Goal: Find specific page/section: Find specific page/section

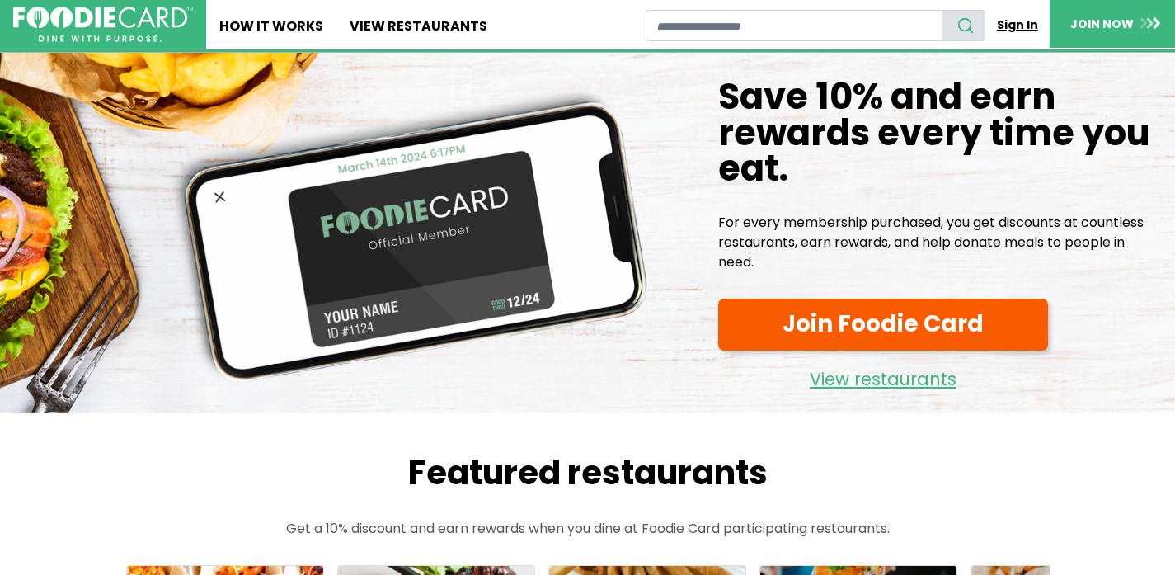
click at [1012, 24] on link "Sign In" at bounding box center [1017, 25] width 64 height 31
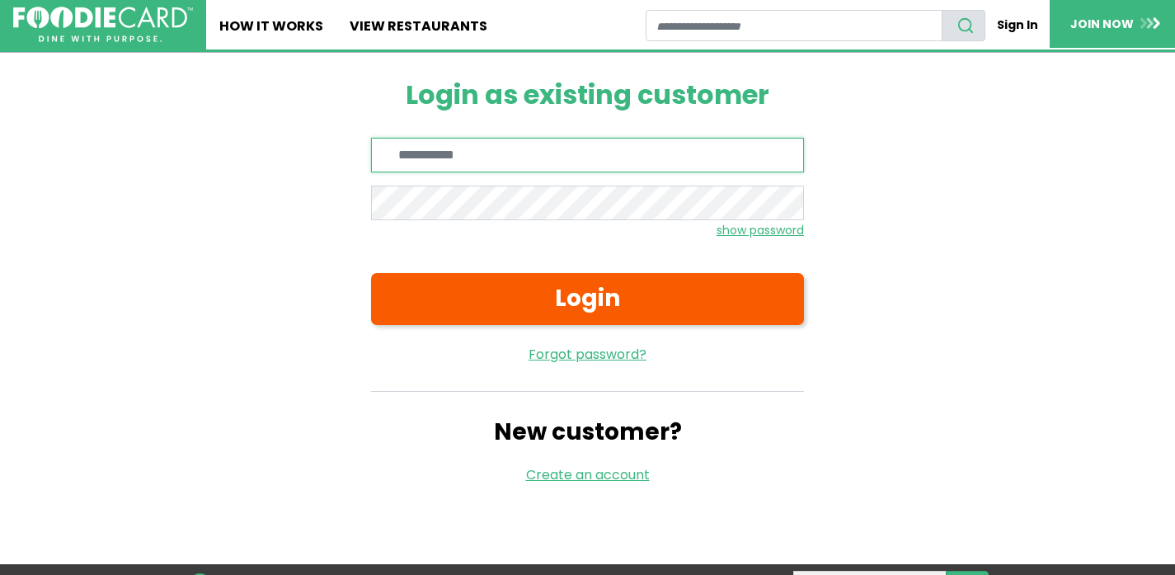
type input "**********"
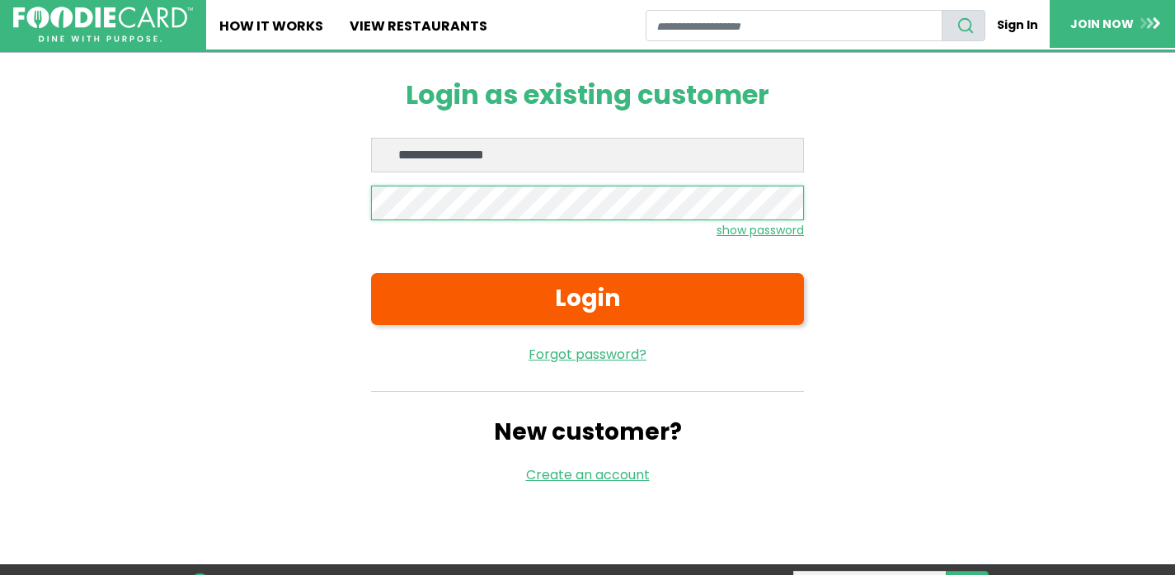
click at [587, 298] on button "Login" at bounding box center [587, 299] width 433 height 52
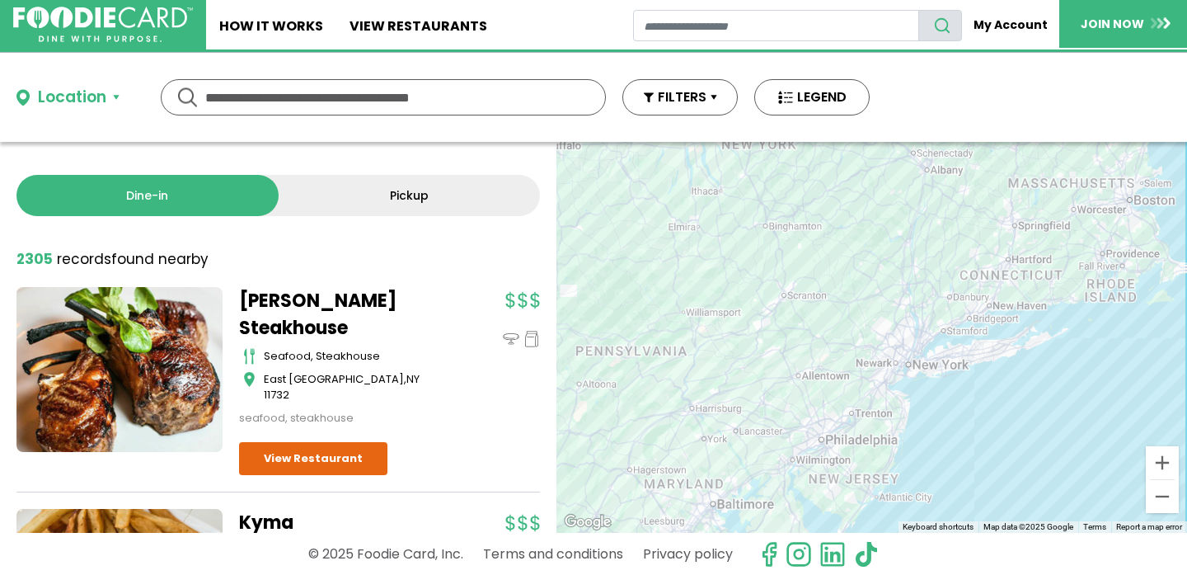
click at [110, 103] on button "Location" at bounding box center [67, 98] width 103 height 24
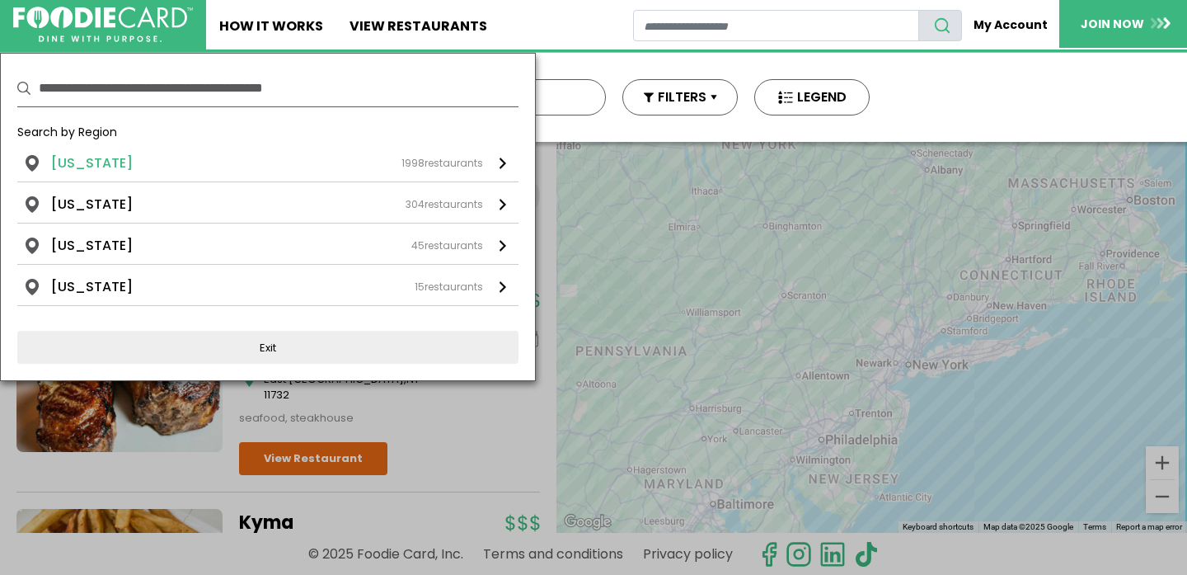
click at [425, 169] on div "1998 restaurants" at bounding box center [442, 163] width 82 height 15
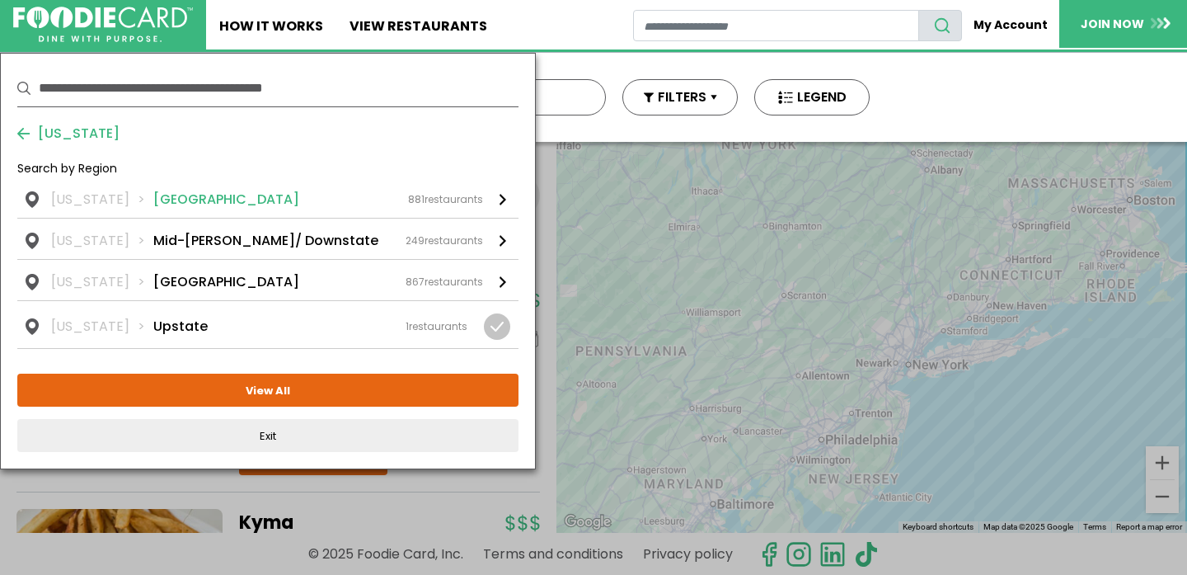
click at [47, 192] on link "New York Long Island 881 restaurants" at bounding box center [267, 204] width 501 height 28
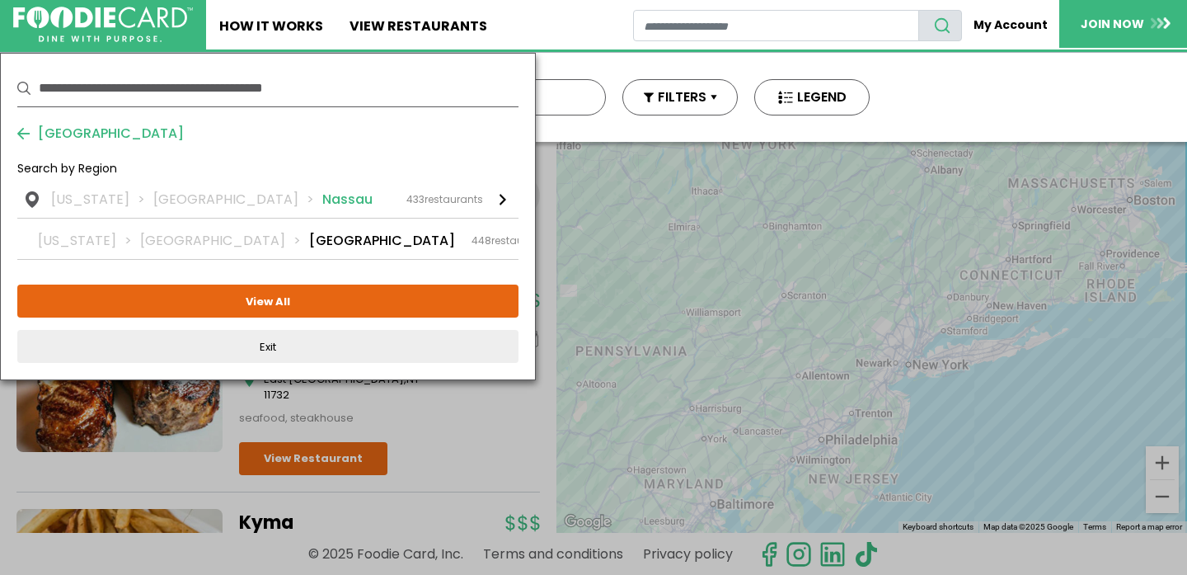
click at [332, 204] on div "New York Long Island Nassau 433 restaurants" at bounding box center [267, 200] width 432 height 20
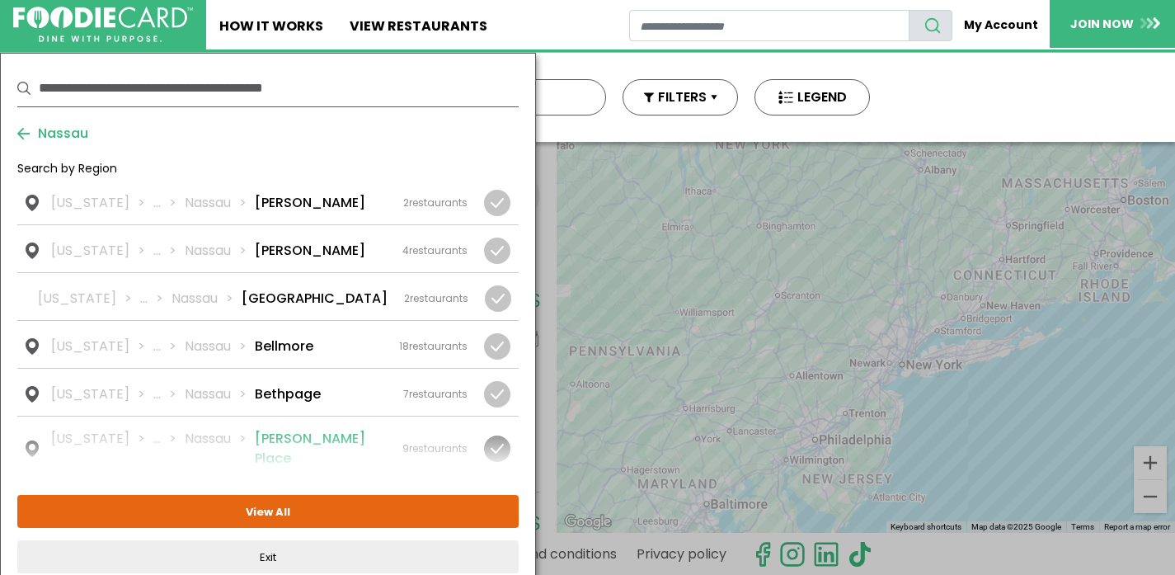
click at [500, 442] on div at bounding box center [497, 448] width 26 height 26
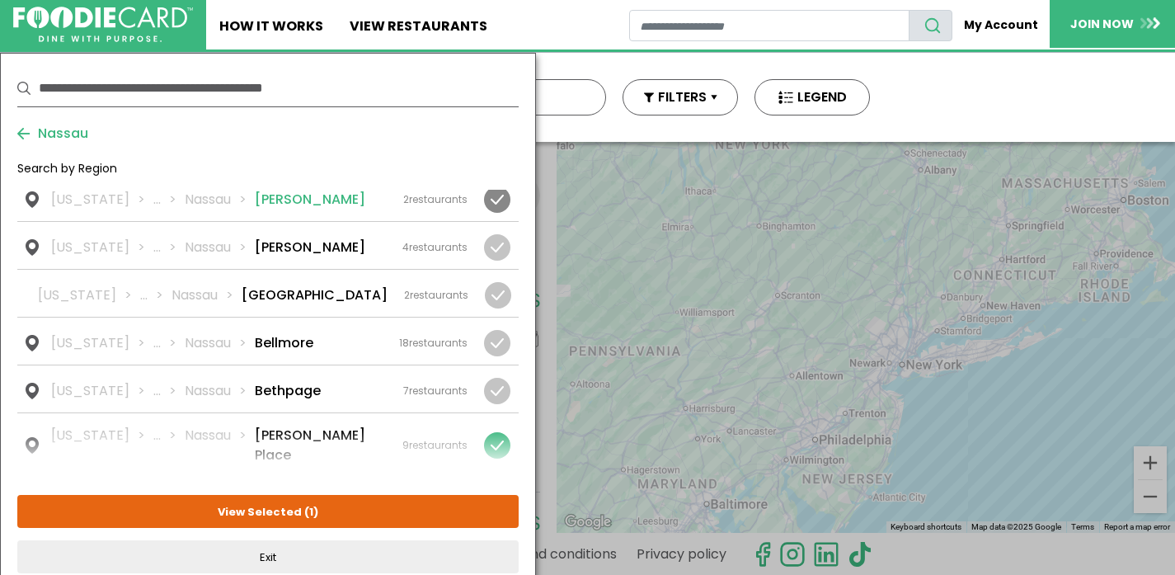
click at [501, 208] on div at bounding box center [497, 199] width 26 height 26
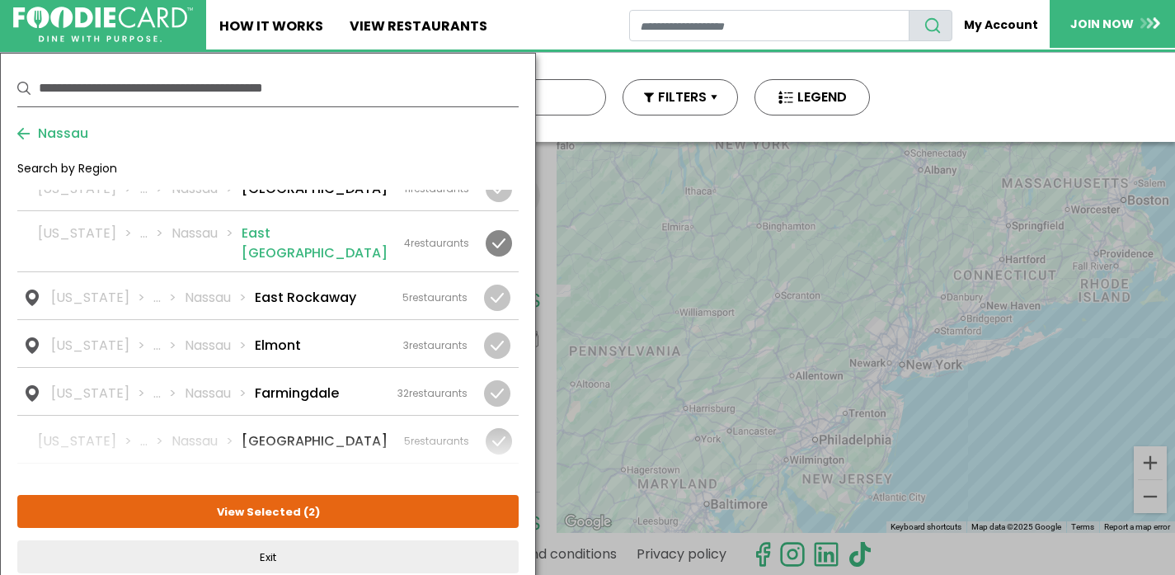
scroll to position [344, 0]
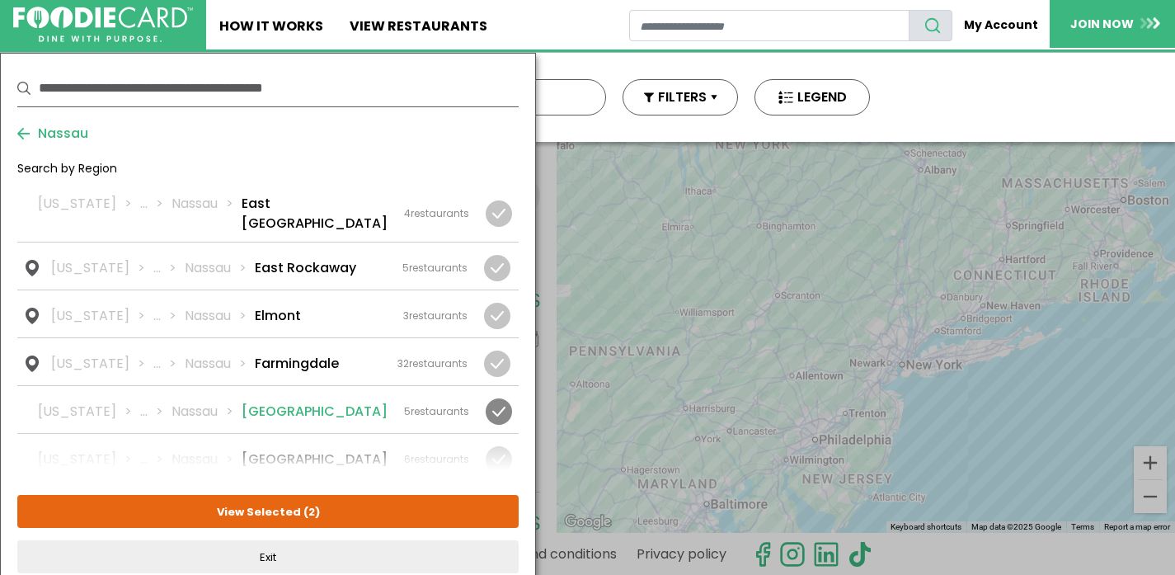
click at [505, 398] on div at bounding box center [499, 411] width 26 height 26
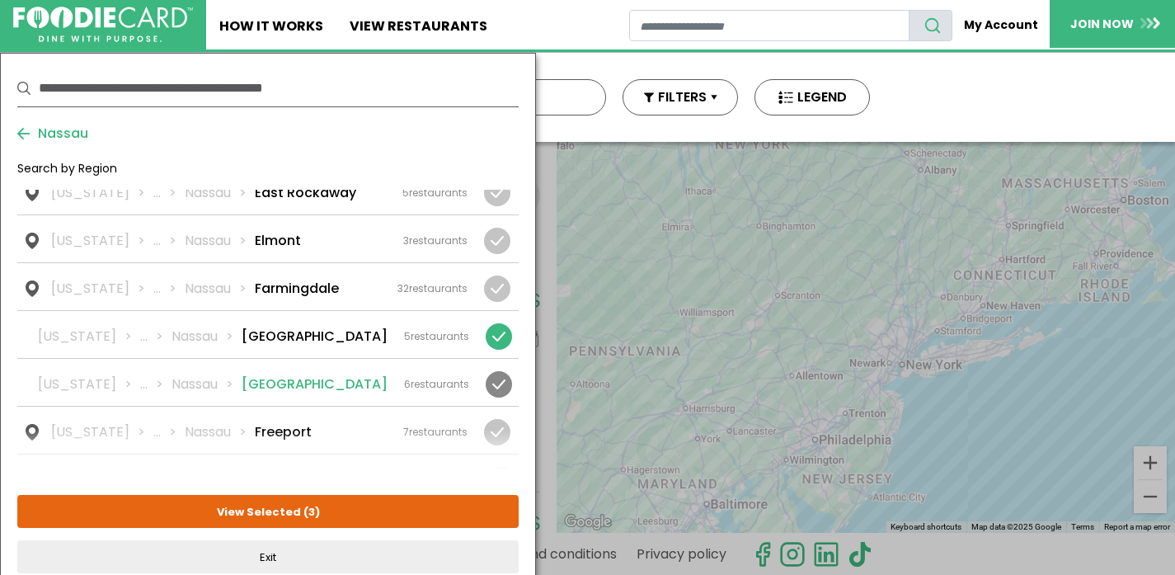
scroll to position [448, 0]
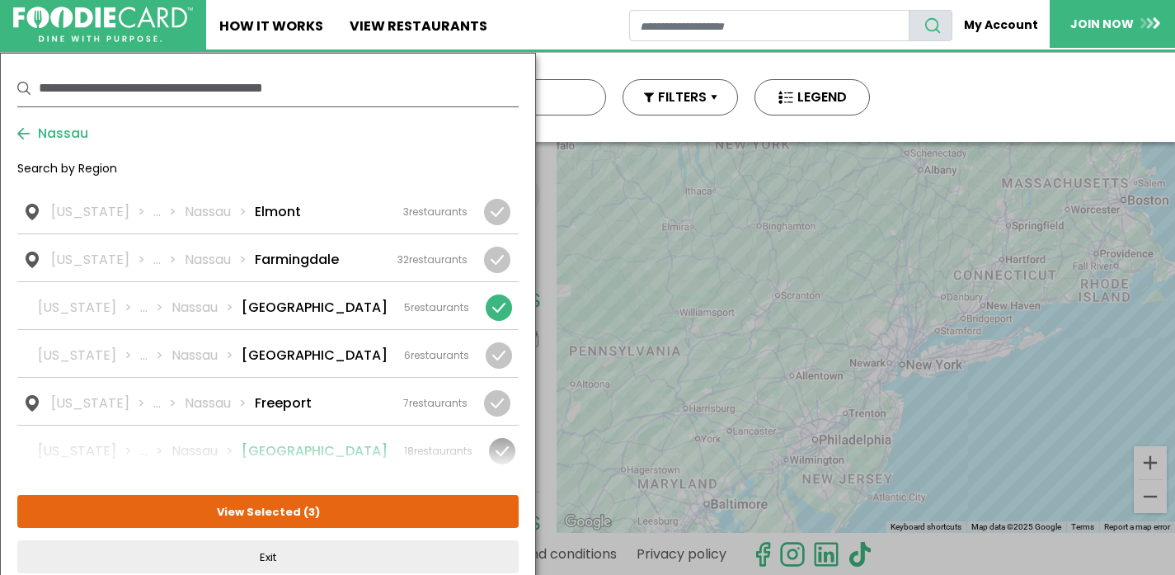
click at [497, 438] on div at bounding box center [502, 451] width 26 height 26
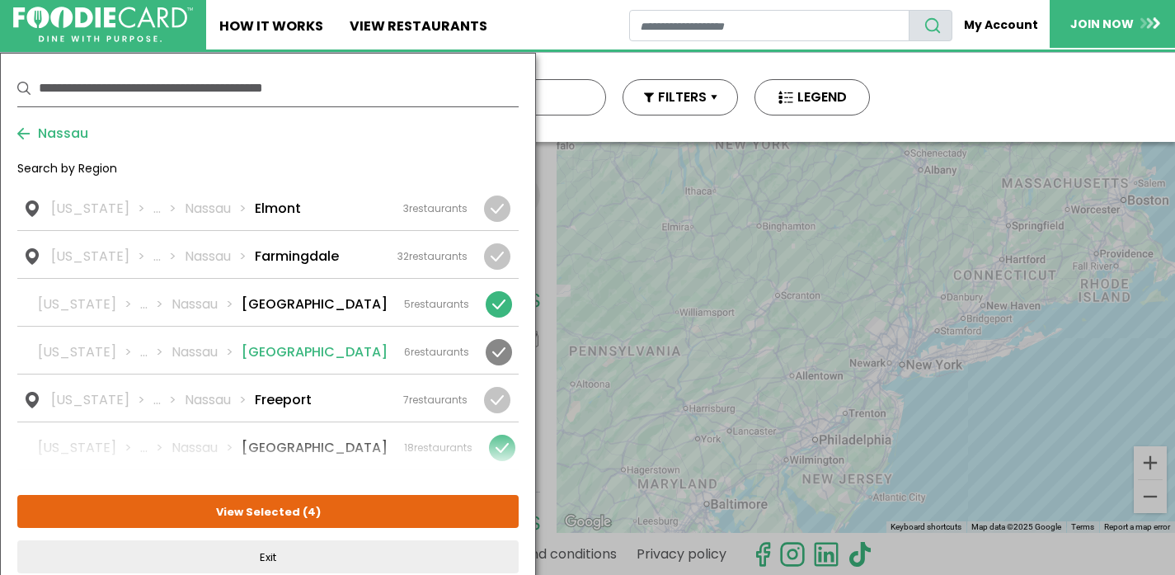
scroll to position [580, 0]
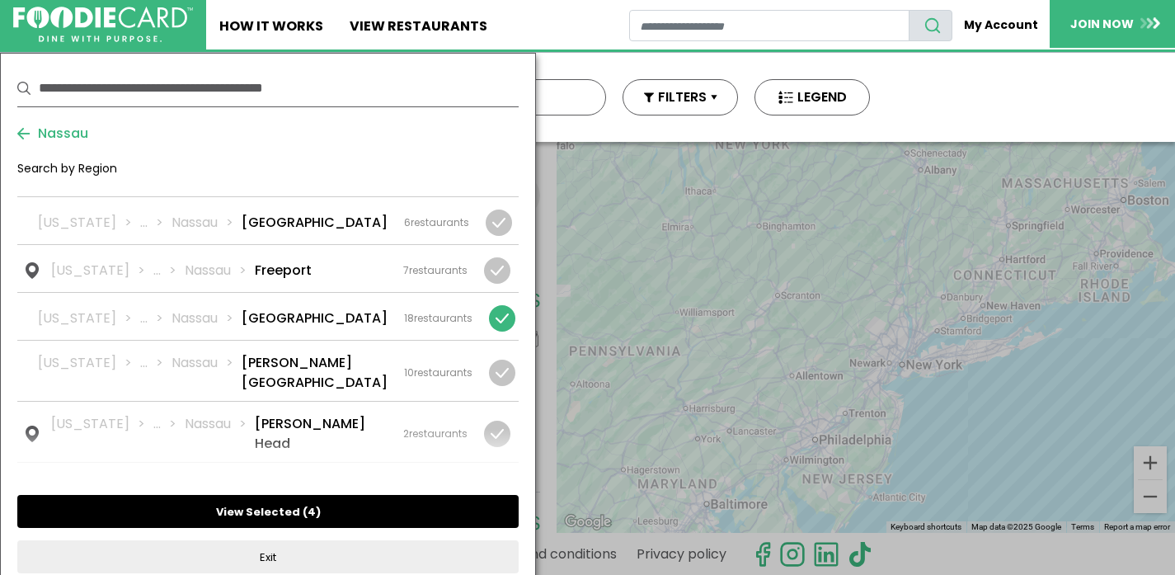
click at [411, 509] on button "View Selected ( 4 )" at bounding box center [267, 511] width 501 height 33
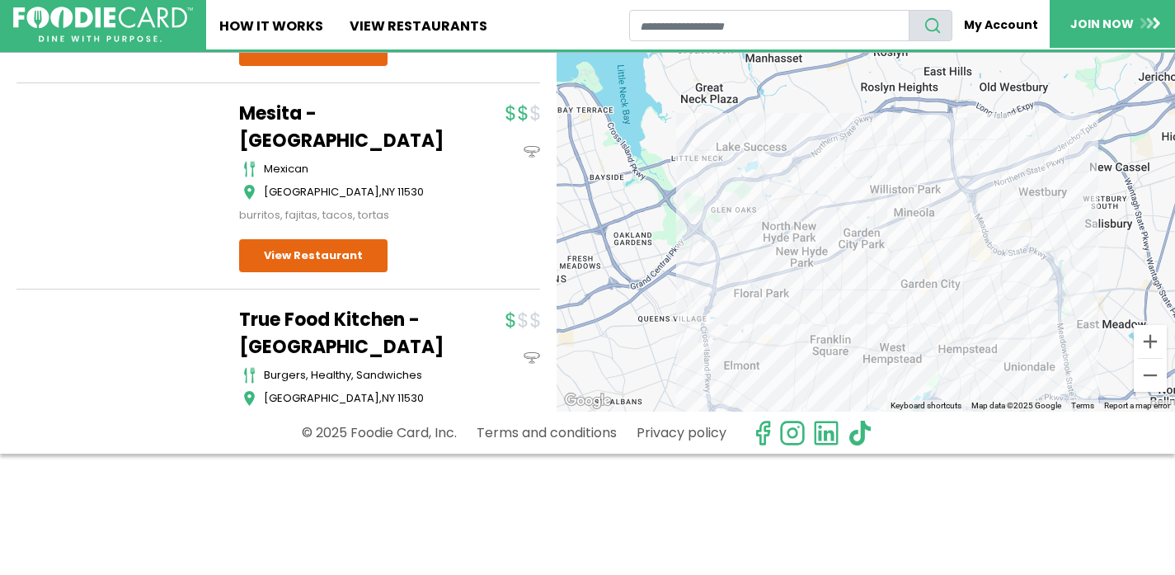
scroll to position [5533, 0]
